Goal: Transaction & Acquisition: Purchase product/service

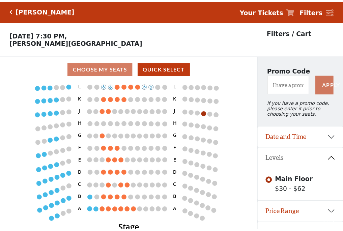
scroll to position [14, 0]
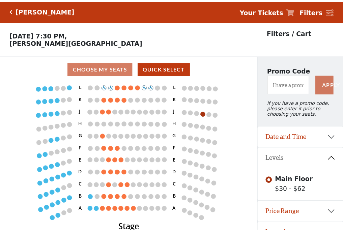
scroll to position [14, 0]
